Goal: Information Seeking & Learning: Learn about a topic

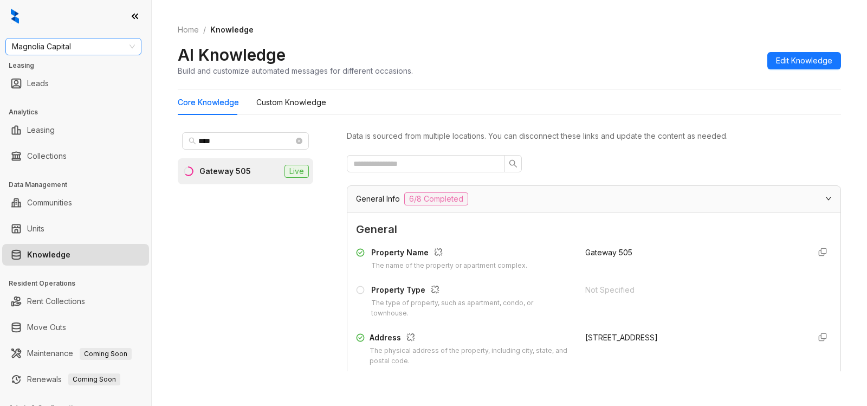
scroll to position [1548, 0]
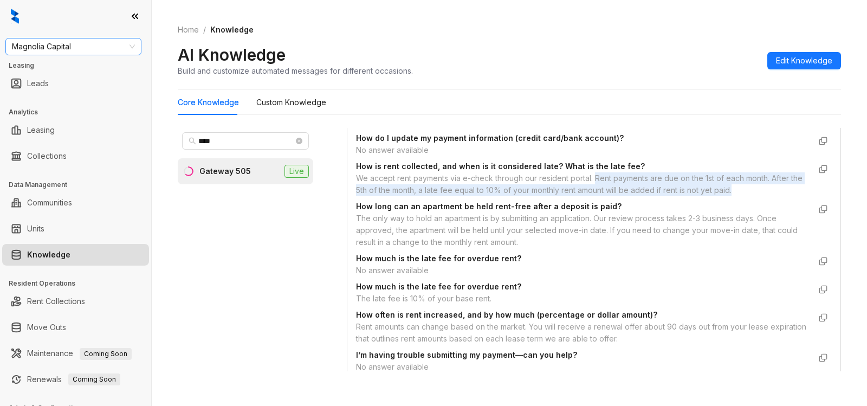
click at [89, 46] on span "Magnolia Capital" at bounding box center [73, 46] width 123 height 16
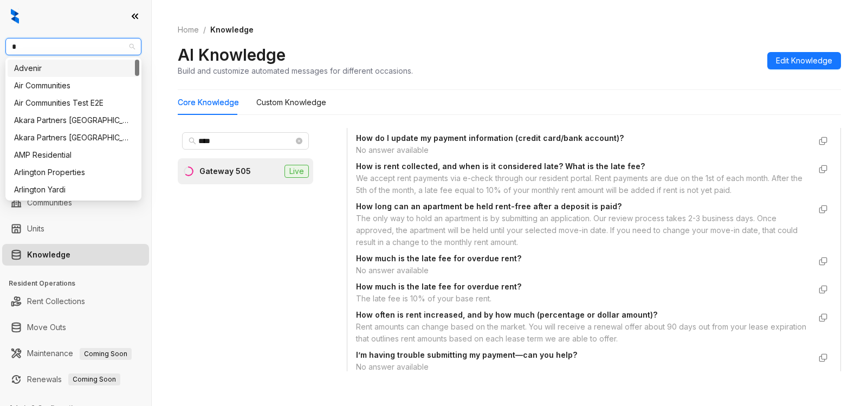
type input "**"
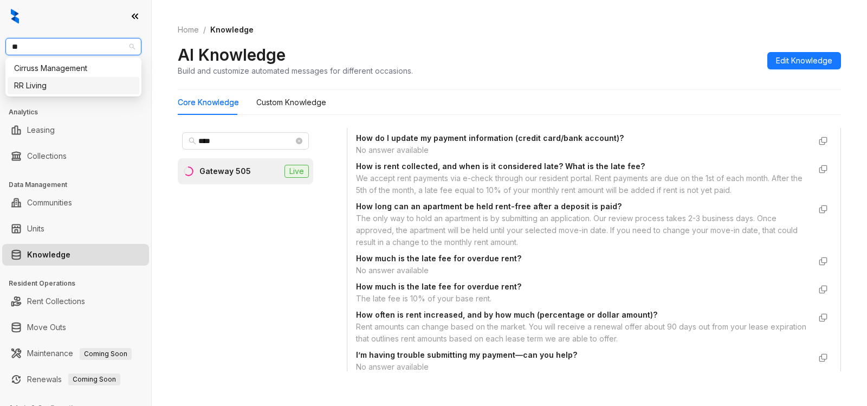
click at [65, 81] on div "RR Living" at bounding box center [73, 86] width 119 height 12
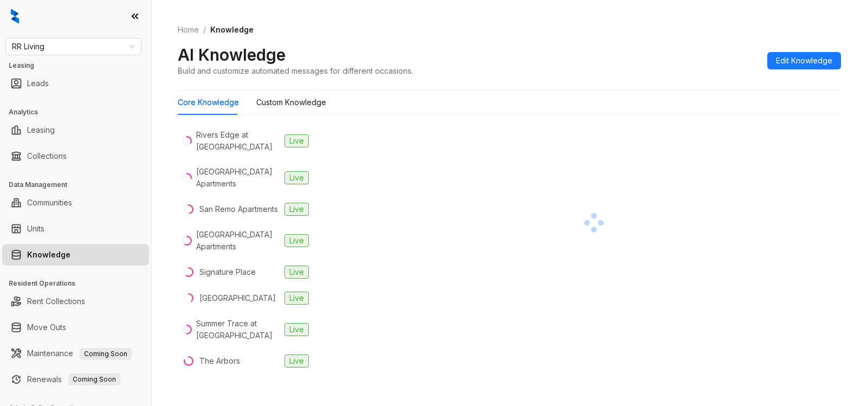
scroll to position [782, 0]
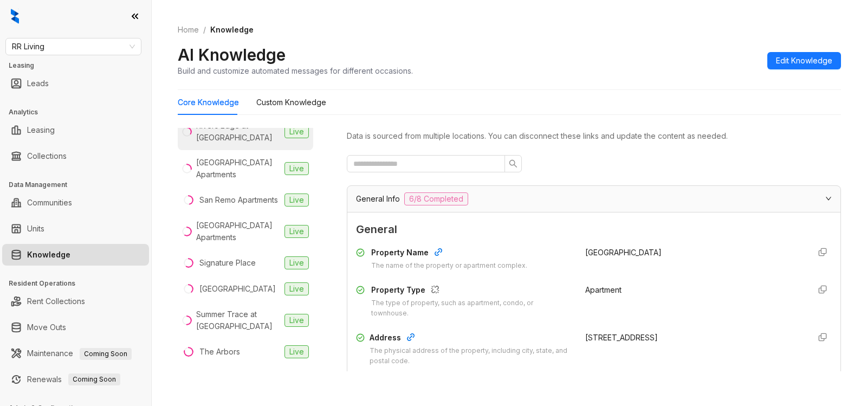
click at [235, 144] on div "Rivers Edge at Carolina Stadium" at bounding box center [238, 132] width 84 height 24
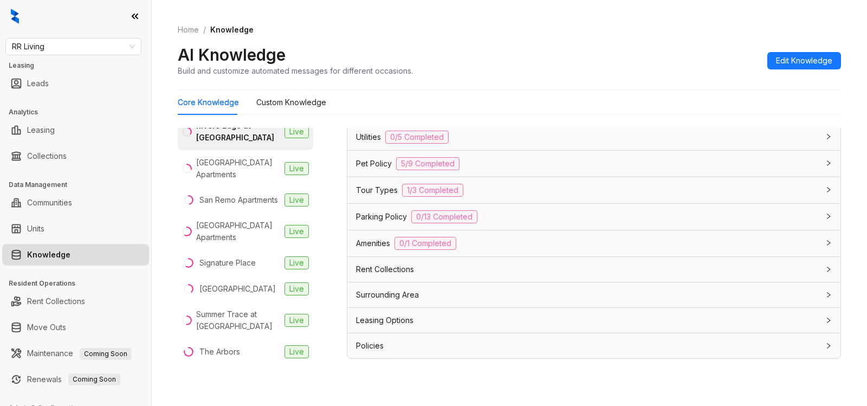
scroll to position [34, 0]
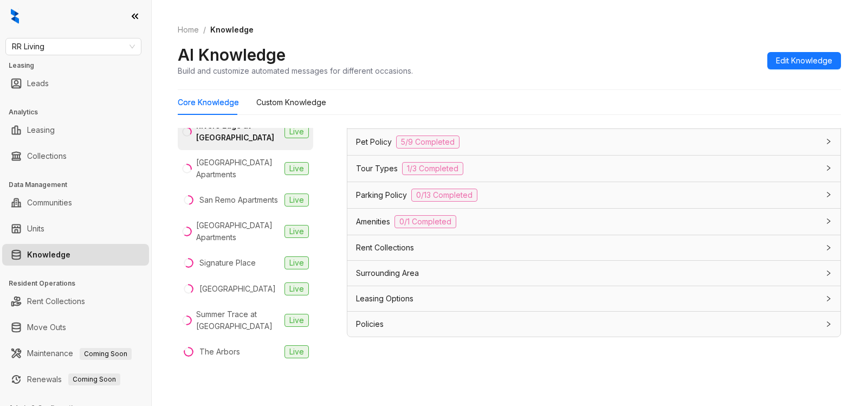
click at [402, 299] on span "Leasing Options" at bounding box center [384, 299] width 57 height 12
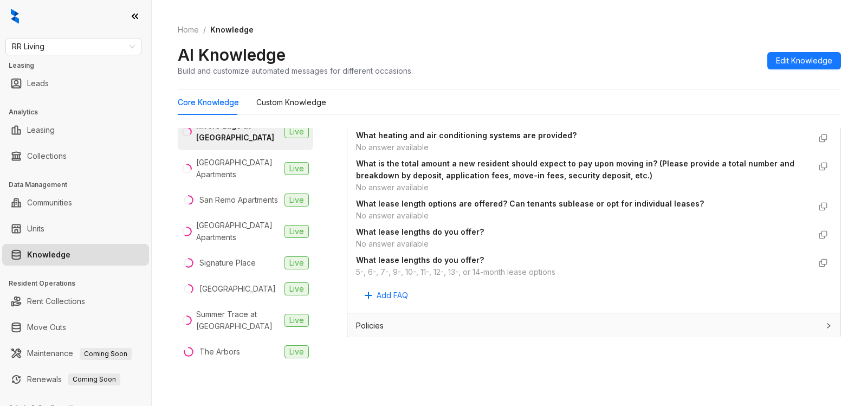
scroll to position [1090, 0]
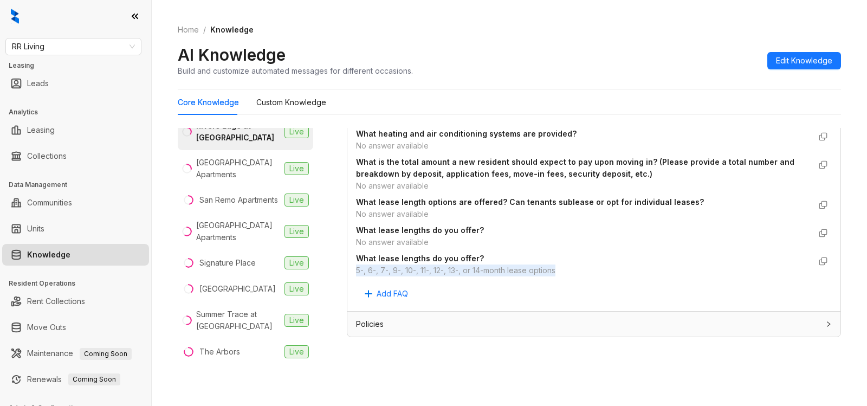
drag, startPoint x: 353, startPoint y: 270, endPoint x: 569, endPoint y: 271, distance: 216.2
click at [569, 271] on div "Custom Knowledge Additional details related to Leasing Options that isn't inclu…" at bounding box center [593, 138] width 493 height 346
copy div "5-, 6-, 7-, 9-, 10-, 11-, 12-, 13-, or 14-month lease options"
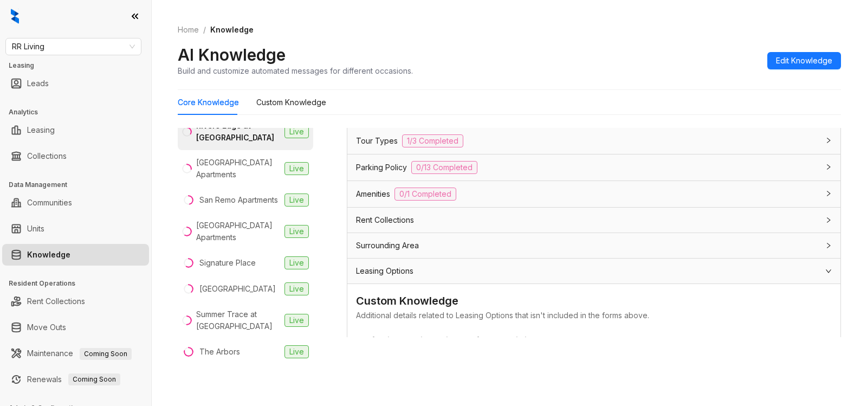
scroll to position [725, 0]
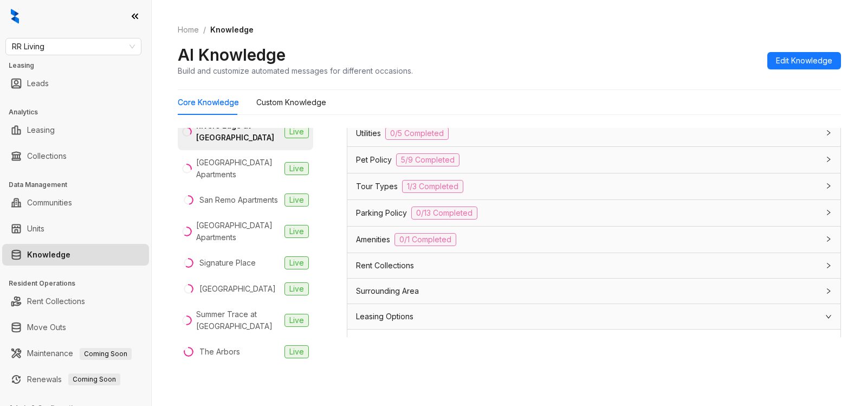
click at [487, 163] on div "Pet Policy 5/9 Completed" at bounding box center [587, 159] width 463 height 13
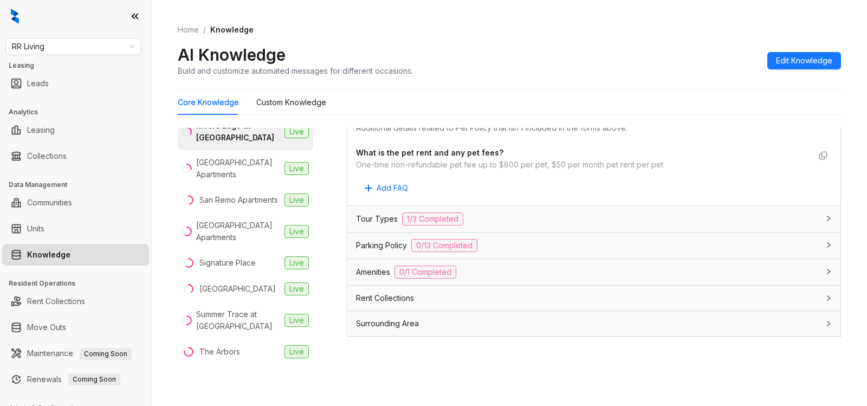
scroll to position [1227, 0]
